Goal: Information Seeking & Learning: Learn about a topic

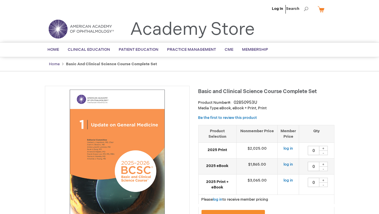
click at [56, 63] on link "Home" at bounding box center [54, 64] width 11 height 5
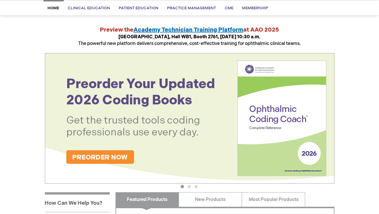
scroll to position [43, 0]
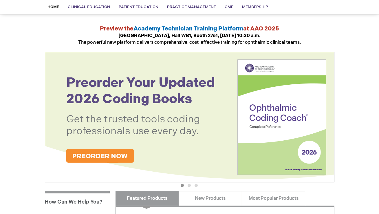
click at [189, 185] on button "2" at bounding box center [189, 184] width 3 height 3
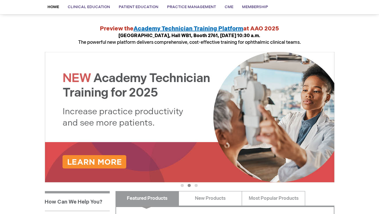
click at [195, 185] on button "3" at bounding box center [195, 184] width 3 height 3
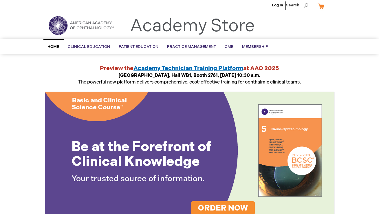
scroll to position [0, 0]
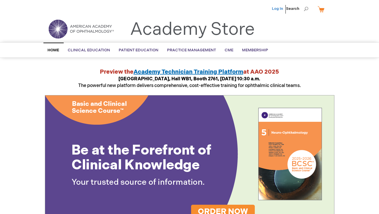
click at [281, 8] on link "Log In" at bounding box center [277, 8] width 11 height 5
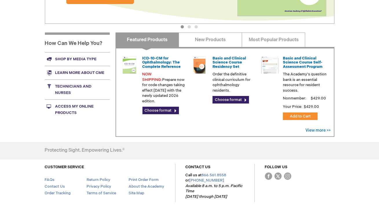
scroll to position [205, 0]
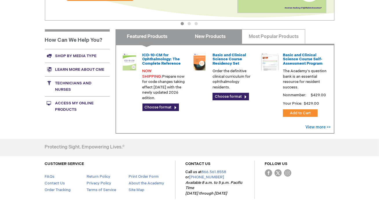
click at [212, 37] on link "New Products" at bounding box center [210, 36] width 63 height 14
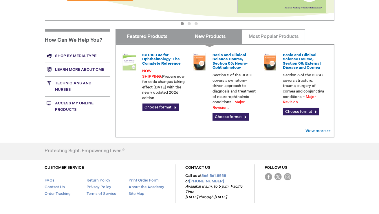
click at [165, 38] on link "Featured Products" at bounding box center [146, 36] width 63 height 14
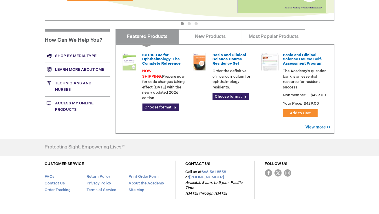
click at [163, 38] on link "Featured Products" at bounding box center [146, 36] width 63 height 14
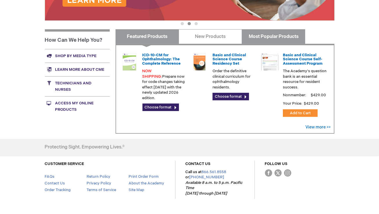
click at [267, 35] on link "Most Popular Products" at bounding box center [273, 36] width 63 height 14
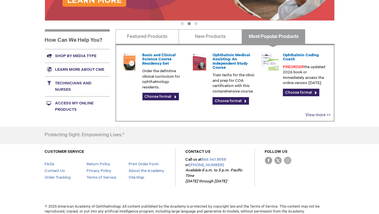
click at [316, 115] on link "View more >>" at bounding box center [318, 114] width 25 height 5
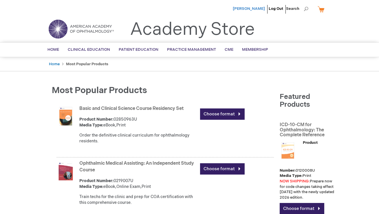
click at [253, 7] on span "[PERSON_NAME]" at bounding box center [249, 8] width 32 height 5
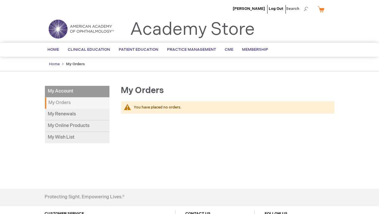
click at [57, 63] on link "Home" at bounding box center [54, 64] width 11 height 5
click at [89, 29] on img at bounding box center [80, 29] width 69 height 21
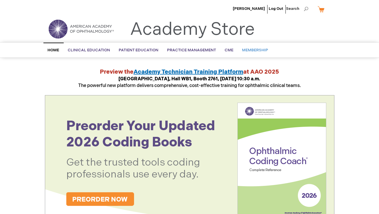
click at [252, 51] on span "Membership" at bounding box center [255, 50] width 26 height 5
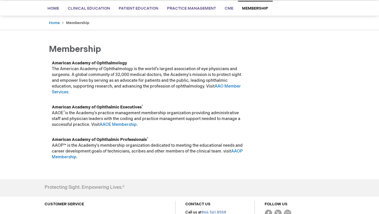
scroll to position [44, 0]
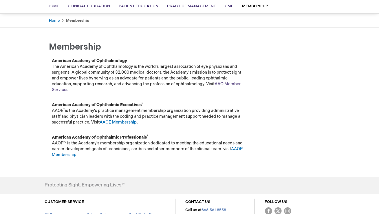
click at [64, 90] on link "AAO Member Services" at bounding box center [146, 86] width 189 height 11
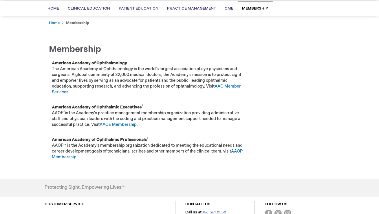
scroll to position [98, 0]
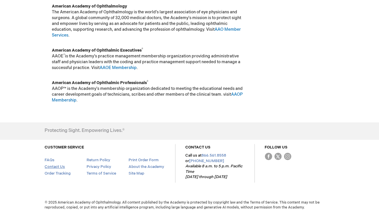
click at [55, 167] on link "Contact Us" at bounding box center [55, 166] width 20 height 5
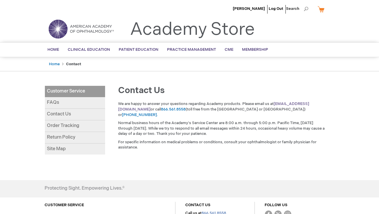
click at [302, 104] on link "customer_service@aao.org" at bounding box center [213, 106] width 191 height 10
click at [295, 102] on link "customer_service@aao.org" at bounding box center [213, 106] width 191 height 10
click at [333, 108] on div "We are happy to answer your questions regarding Academy products. Please email …" at bounding box center [222, 127] width 223 height 52
click at [309, 102] on link "customer_service@aao.org" at bounding box center [213, 106] width 191 height 10
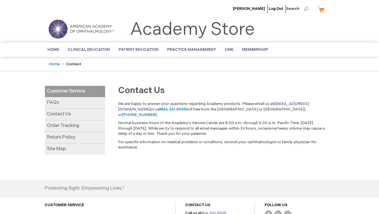
click at [309, 102] on link "customer_service@aao.org" at bounding box center [213, 106] width 191 height 10
click at [305, 102] on link "customer_service@aao.org" at bounding box center [213, 106] width 191 height 10
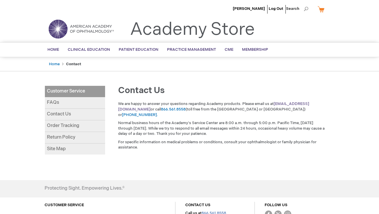
click at [305, 102] on link "[EMAIL_ADDRESS][DOMAIN_NAME]" at bounding box center [213, 106] width 191 height 10
click at [305, 102] on link "customer_service@aao.org" at bounding box center [213, 106] width 191 height 10
click at [289, 104] on link "customer_service@aao.org" at bounding box center [213, 106] width 191 height 10
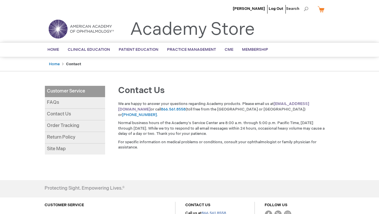
click at [289, 104] on link "customer_service@aao.org" at bounding box center [213, 106] width 191 height 10
drag, startPoint x: 293, startPoint y: 103, endPoint x: 236, endPoint y: 4, distance: 114.0
click at [0, 0] on div "Juan Jaramillo Log Out Search My Cart CLOSE RECENTLY ADDED ITEM(S) Close There …" at bounding box center [189, 135] width 379 height 271
click at [321, 9] on link "My Cart" at bounding box center [323, 9] width 14 height 10
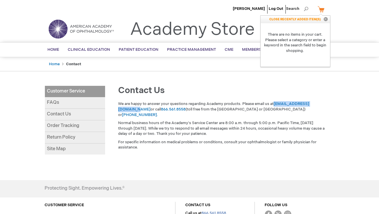
click at [321, 9] on link "My Cart" at bounding box center [323, 9] width 14 height 10
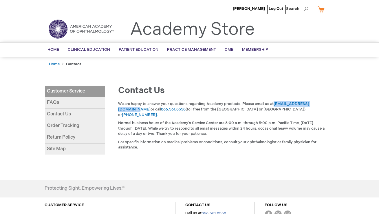
click at [94, 27] on img at bounding box center [80, 29] width 69 height 21
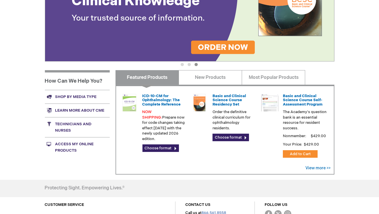
scroll to position [165, 0]
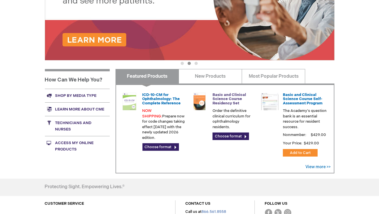
click at [230, 100] on link "Basic and Clinical Science Course Residency Set" at bounding box center [229, 98] width 34 height 13
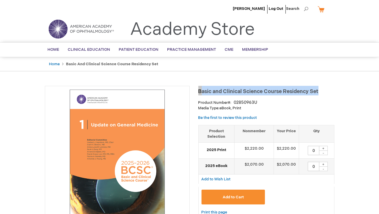
drag, startPoint x: 198, startPoint y: 90, endPoint x: 332, endPoint y: 95, distance: 133.8
click at [332, 95] on div "Basic and Clinical Science Course Residency Set Product Number 02850963U Media …" at bounding box center [266, 157] width 136 height 142
copy span "Basic and Clinical Science Course Residency Set"
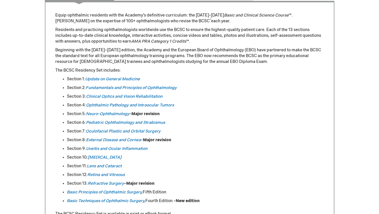
scroll to position [253, 0]
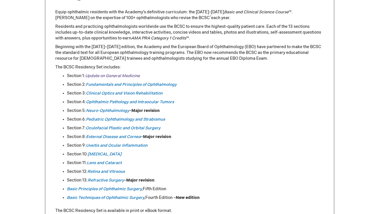
click at [137, 76] on link "Update on General Medicine" at bounding box center [112, 75] width 55 height 5
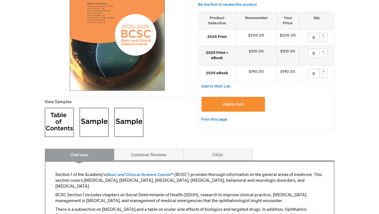
scroll to position [137, 0]
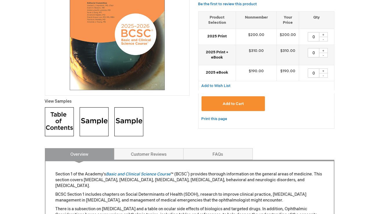
click at [61, 118] on img at bounding box center [59, 121] width 29 height 29
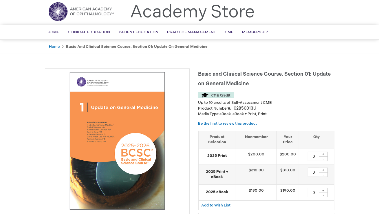
scroll to position [15, 0]
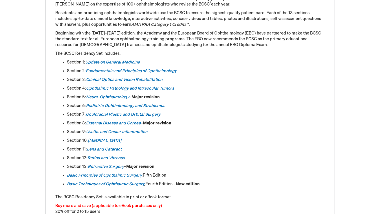
scroll to position [253, 0]
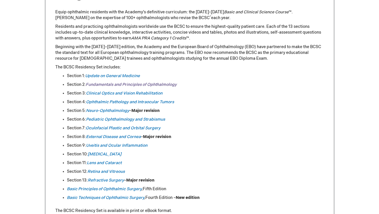
click at [157, 86] on link "Fundamentals and Principles of Ophthalmology" at bounding box center [131, 84] width 91 height 5
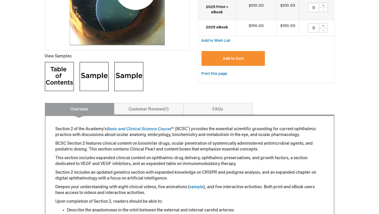
scroll to position [184, 0]
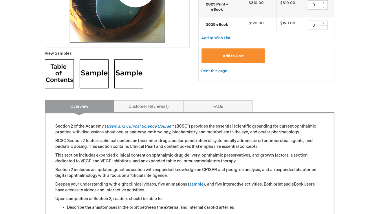
click at [60, 72] on img at bounding box center [59, 73] width 29 height 29
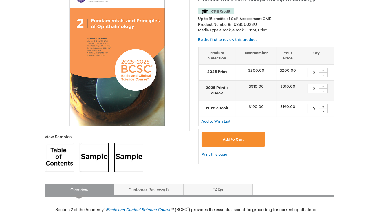
scroll to position [0, 0]
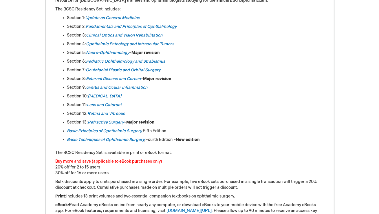
scroll to position [312, 0]
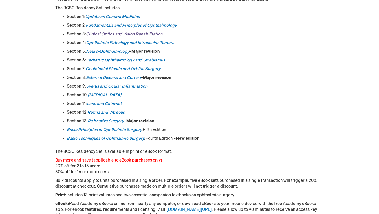
click at [123, 34] on link "Clinical Optics and Vision Rehabilitation" at bounding box center [124, 34] width 76 height 5
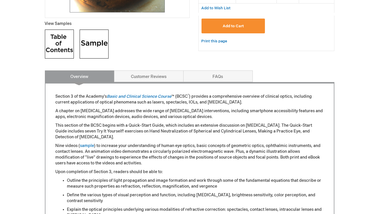
scroll to position [216, 0]
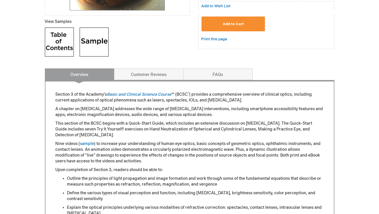
click at [60, 39] on img at bounding box center [59, 41] width 29 height 29
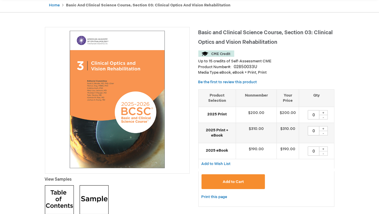
scroll to position [0, 0]
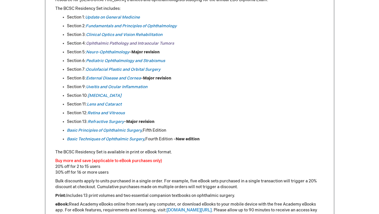
click at [102, 43] on em "Ophthalmic Pathology and Intraocular Tumors" at bounding box center [130, 43] width 88 height 5
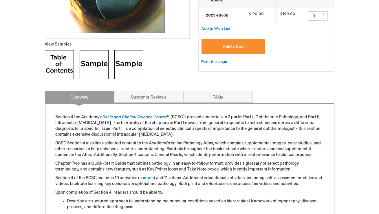
scroll to position [198, 0]
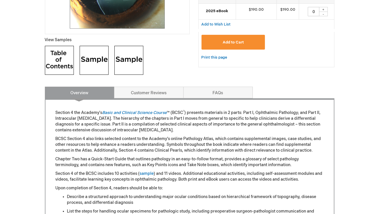
click at [60, 54] on img at bounding box center [59, 60] width 29 height 29
click at [134, 65] on img at bounding box center [128, 60] width 29 height 29
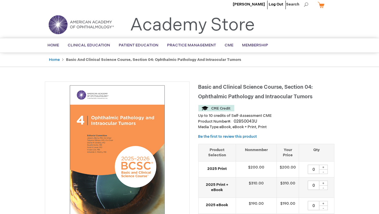
scroll to position [0, 0]
